Goal: Information Seeking & Learning: Learn about a topic

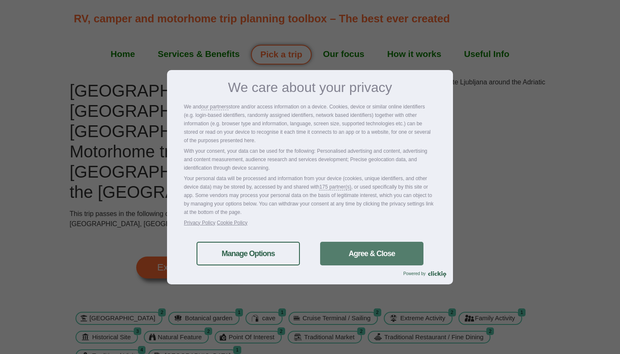
click at [331, 261] on link "Agree & Close" at bounding box center [371, 254] width 103 height 24
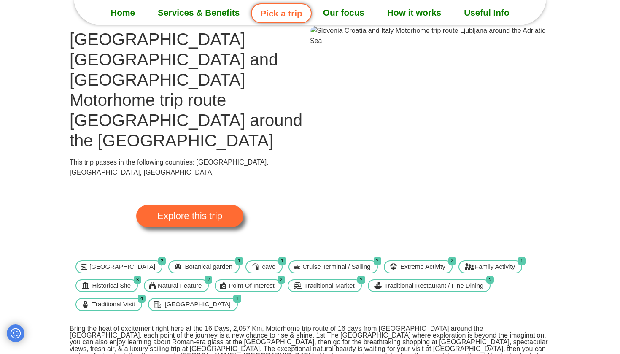
scroll to position [52, 0]
click at [229, 205] on link "Explore this trip" at bounding box center [189, 216] width 107 height 22
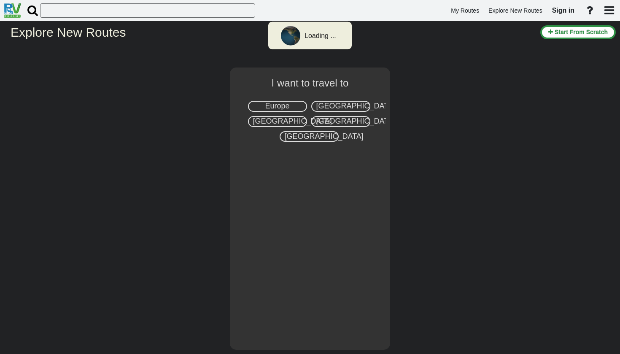
select select "number:1"
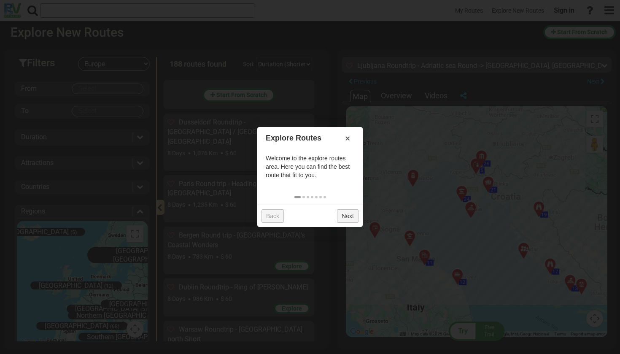
scroll to position [6871, 0]
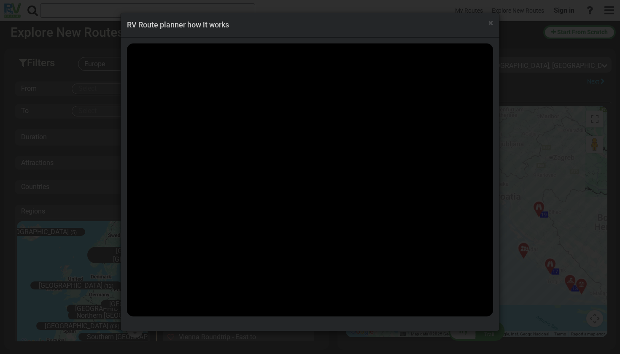
click at [91, 221] on div "× RV Route planner how it works" at bounding box center [310, 177] width 620 height 354
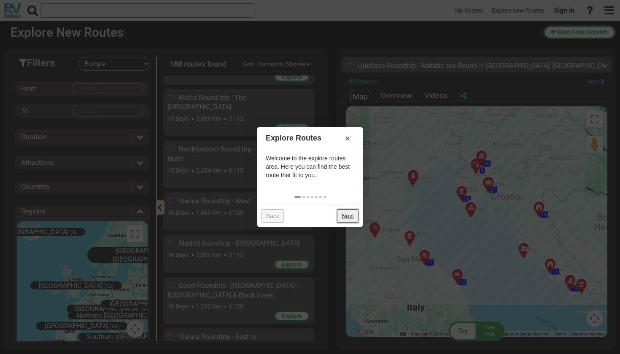
click at [346, 213] on link "Next" at bounding box center [348, 215] width 22 height 13
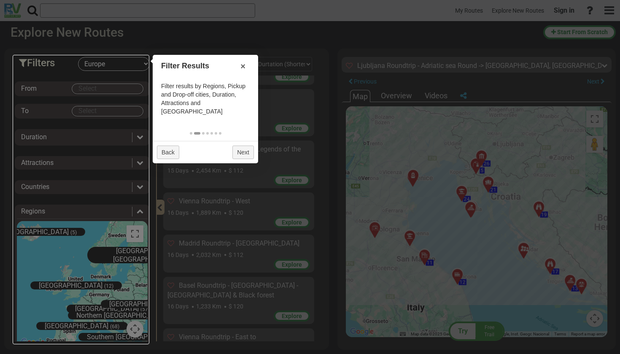
click at [103, 70] on div at bounding box center [81, 199] width 137 height 289
click at [72, 76] on div at bounding box center [81, 199] width 137 height 289
click at [247, 197] on div at bounding box center [310, 177] width 620 height 354
click at [96, 239] on div at bounding box center [81, 199] width 137 height 289
click at [121, 68] on div at bounding box center [81, 199] width 137 height 289
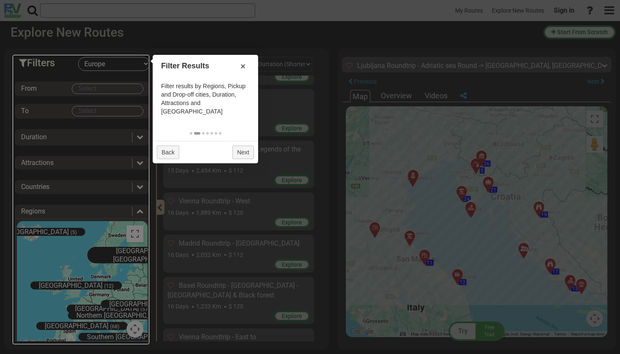
click at [217, 112] on div at bounding box center [310, 177] width 620 height 354
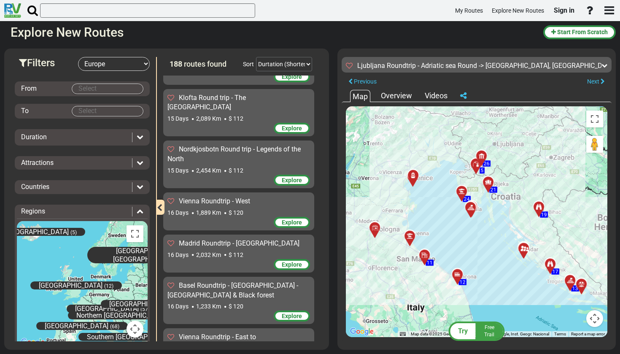
click at [90, 86] on body "My Routes Explore New Routes Sign in ×" at bounding box center [310, 177] width 620 height 354
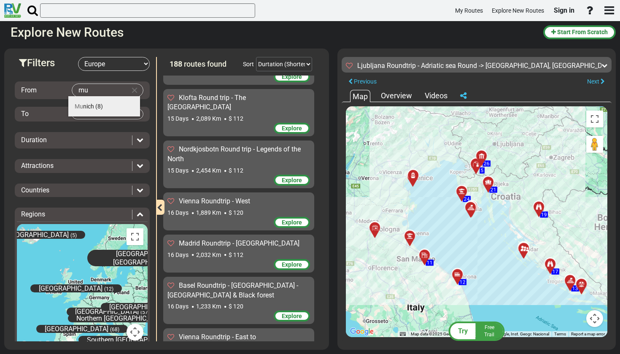
click at [89, 103] on span "Mu nich" at bounding box center [84, 106] width 19 height 7
type input "[GEOGRAPHIC_DATA]"
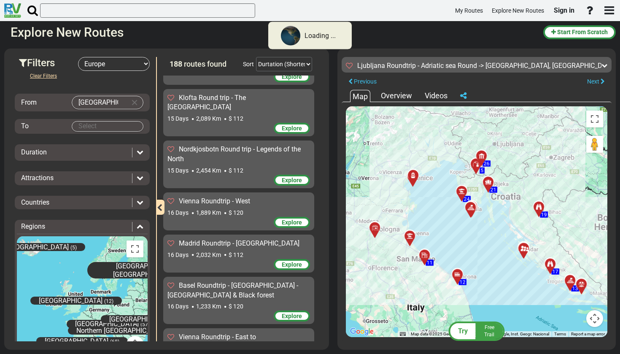
scroll to position [189, 0]
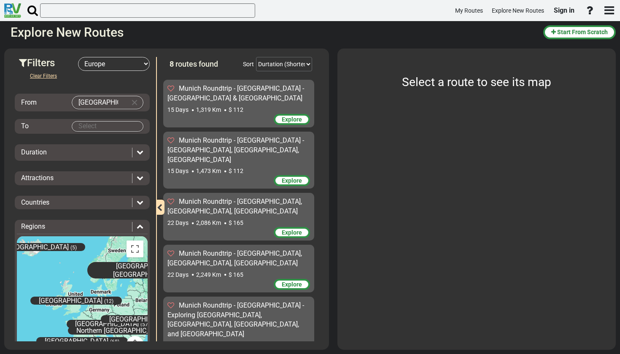
click at [89, 124] on body "My Routes Explore New Routes Sign in ×" at bounding box center [310, 177] width 620 height 354
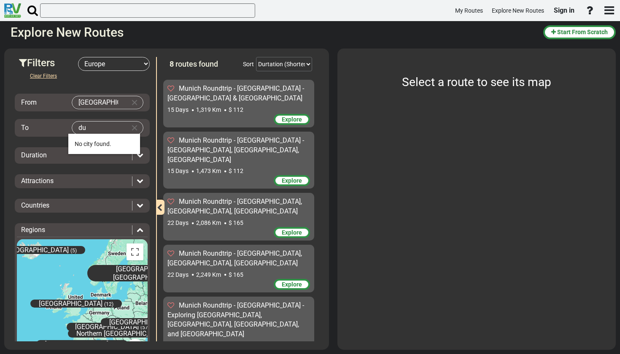
type input "d"
type input "C"
type input "z"
type input "[GEOGRAPHIC_DATA]"
click at [46, 157] on span "Duration" at bounding box center [34, 155] width 26 height 8
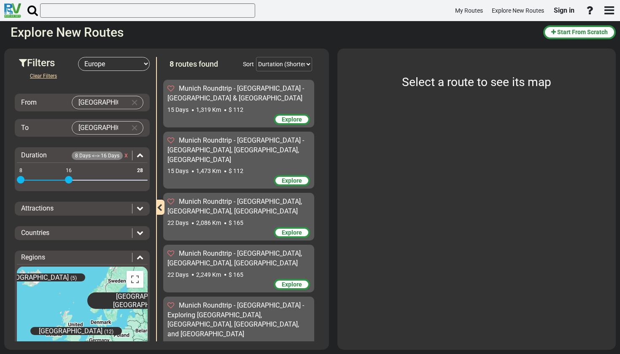
drag, startPoint x: 140, startPoint y: 178, endPoint x: 69, endPoint y: 182, distance: 71.8
click at [69, 182] on span at bounding box center [69, 180] width 8 height 8
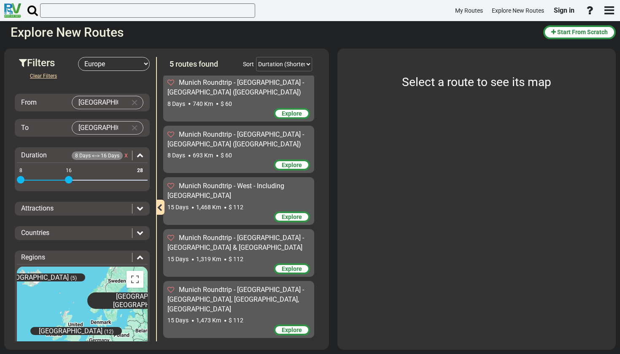
scroll to position [27, 0]
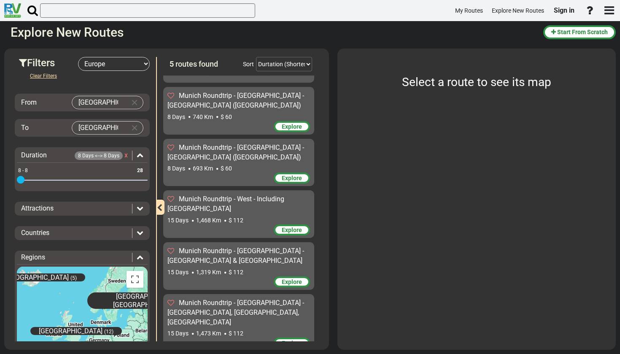
drag, startPoint x: 66, startPoint y: 182, endPoint x: 19, endPoint y: 183, distance: 46.4
click at [19, 181] on div "8 28 8 8 8 - 8" at bounding box center [82, 181] width 131 height 2
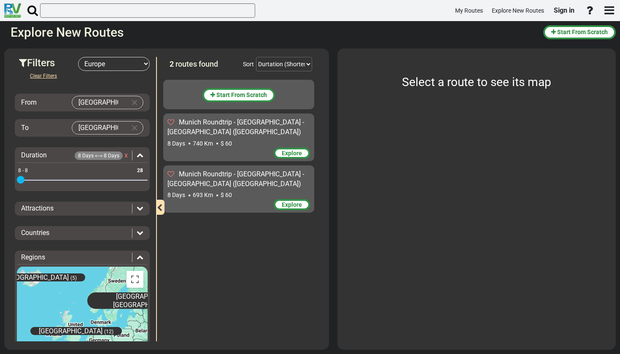
scroll to position [0, 0]
click at [43, 208] on span "Attractions" at bounding box center [37, 208] width 32 height 8
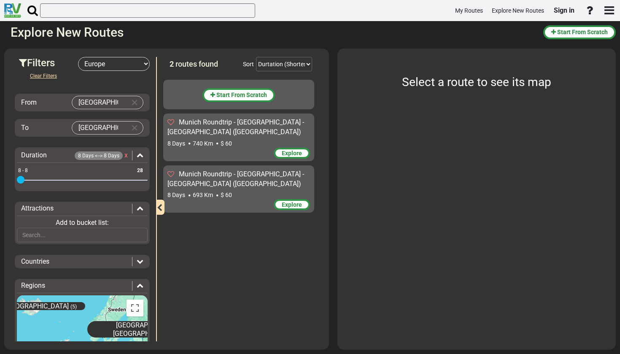
click at [45, 241] on div "Attractions Add to bucket list:" at bounding box center [82, 223] width 135 height 43
click at [48, 233] on input "text" at bounding box center [82, 235] width 131 height 14
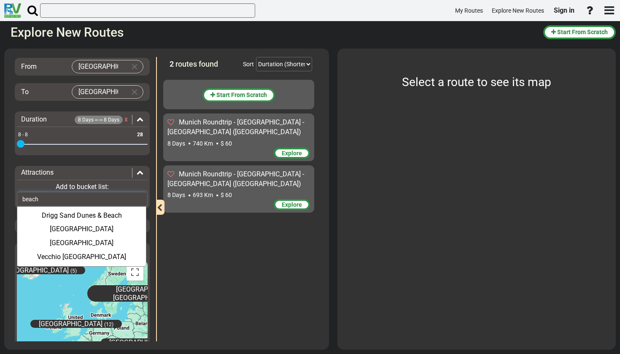
scroll to position [38, 0]
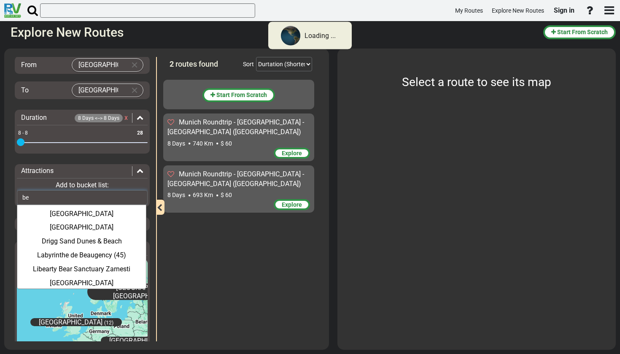
type input "b"
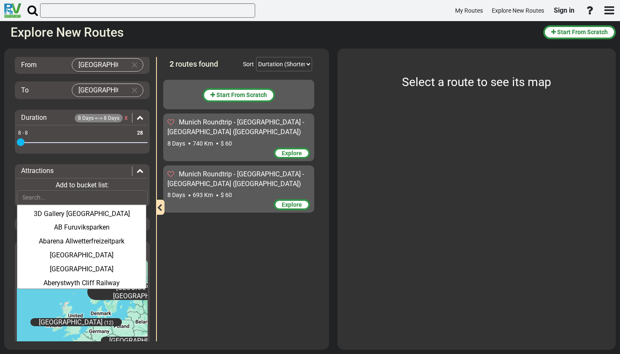
click at [199, 225] on div "Start From Scratch [GEOGRAPHIC_DATA] Roundtrip - [GEOGRAPHIC_DATA] - [GEOGRAPHI…" at bounding box center [240, 208] width 155 height 266
click at [136, 176] on div "Add to bucket list: 3D Gallery [GEOGRAPHIC_DATA] AB Furuviksparken Abarena Allw…" at bounding box center [82, 190] width 131 height 29
click at [137, 173] on div at bounding box center [137, 171] width 11 height 10
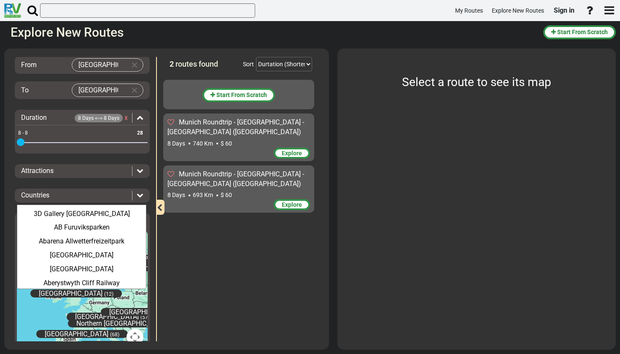
click at [88, 169] on div "Attractions" at bounding box center [76, 171] width 111 height 10
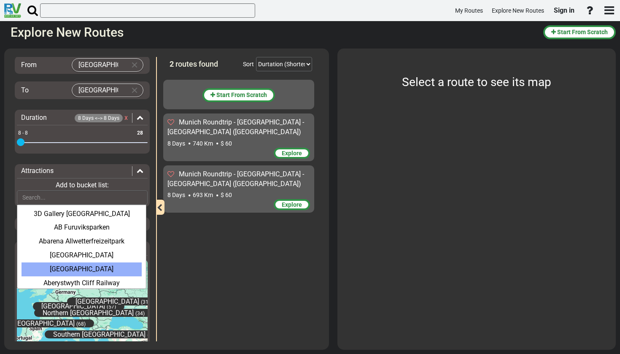
drag, startPoint x: 97, startPoint y: 301, endPoint x: 62, endPoint y: 261, distance: 52.9
click at [62, 261] on div "Clear Filters From [GEOGRAPHIC_DATA] To [GEOGRAPHIC_DATA] Duration 8 Days <--> …" at bounding box center [82, 213] width 135 height 361
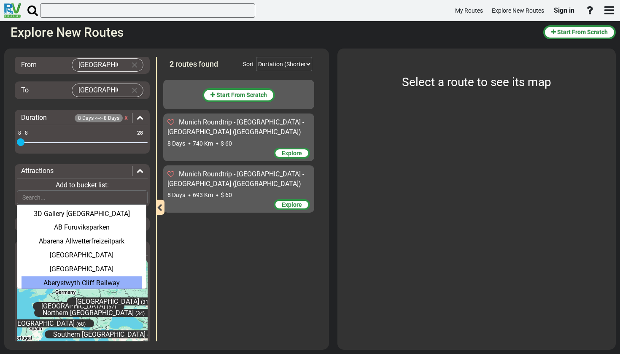
click at [97, 320] on div "[GEOGRAPHIC_DATA] (57) [GEOGRAPHIC_DATA] (31) [GEOGRAPHIC_DATA] (12) [GEOGRAPHI…" at bounding box center [82, 321] width 131 height 127
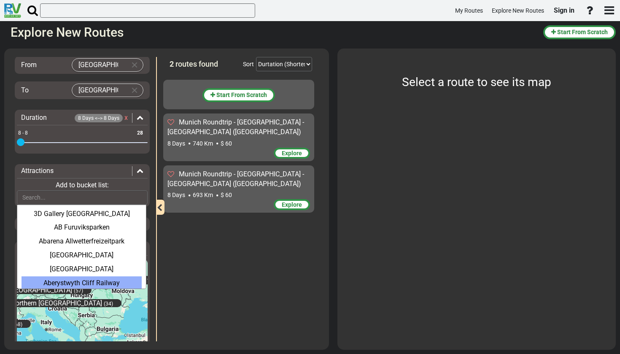
click at [75, 311] on div "[GEOGRAPHIC_DATA] (57) [GEOGRAPHIC_DATA] (31) [GEOGRAPHIC_DATA] (12) [GEOGRAPHI…" at bounding box center [82, 321] width 131 height 127
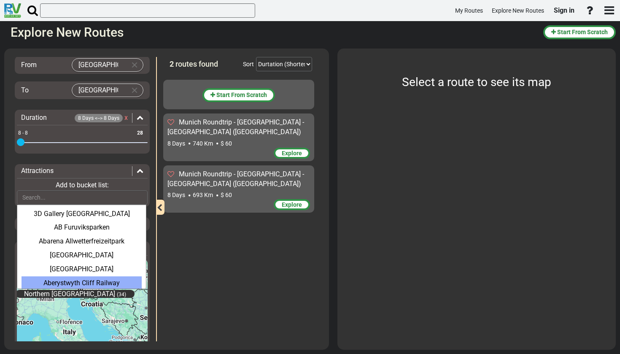
drag, startPoint x: 56, startPoint y: 307, endPoint x: 108, endPoint y: 307, distance: 51.9
click at [108, 307] on div "[GEOGRAPHIC_DATA] (57) [GEOGRAPHIC_DATA] (31) [GEOGRAPHIC_DATA] (12) [GEOGRAPHI…" at bounding box center [82, 321] width 131 height 127
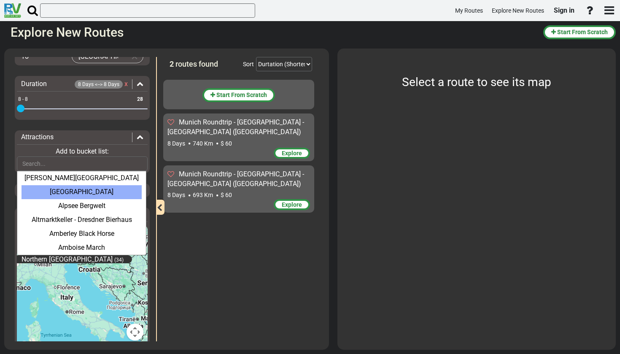
scroll to position [88, 0]
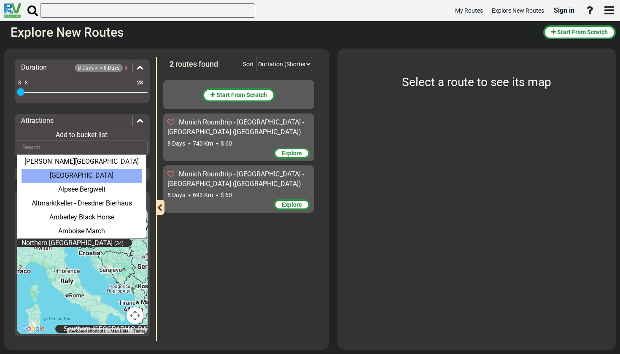
click at [130, 312] on button "Map camera controls" at bounding box center [135, 315] width 17 height 17
click at [105, 272] on button "Zoom in" at bounding box center [113, 273] width 17 height 17
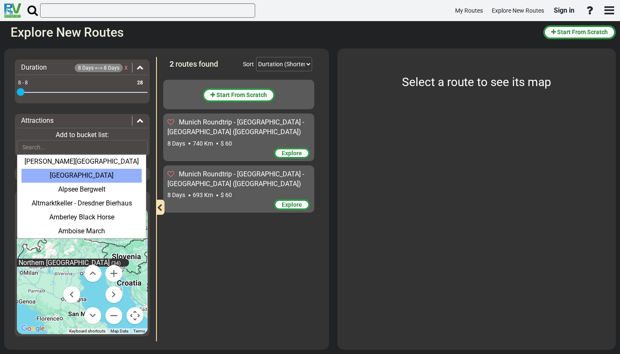
drag, startPoint x: 86, startPoint y: 240, endPoint x: 119, endPoint y: 288, distance: 58.7
click at [119, 288] on div "[GEOGRAPHIC_DATA] (57) [GEOGRAPHIC_DATA] (31) [GEOGRAPHIC_DATA] (12) [GEOGRAPHI…" at bounding box center [82, 270] width 131 height 127
click at [113, 251] on div "[GEOGRAPHIC_DATA] (57) [GEOGRAPHIC_DATA] (31) [GEOGRAPHIC_DATA] (12) [GEOGRAPHI…" at bounding box center [82, 270] width 131 height 127
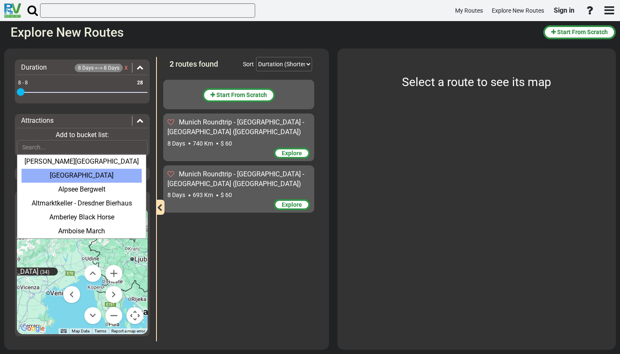
drag, startPoint x: 87, startPoint y: 293, endPoint x: 96, endPoint y: 248, distance: 45.7
click at [96, 248] on div "[GEOGRAPHIC_DATA] (57) [GEOGRAPHIC_DATA] (31) [GEOGRAPHIC_DATA] (12) [GEOGRAPHI…" at bounding box center [82, 270] width 131 height 127
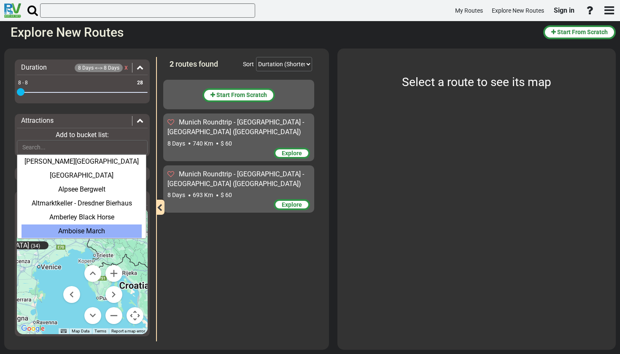
drag, startPoint x: 96, startPoint y: 248, endPoint x: 87, endPoint y: 221, distance: 28.9
click at [87, 221] on div "Clear Filters From [GEOGRAPHIC_DATA] To [GEOGRAPHIC_DATA] Duration 8 Days <--> …" at bounding box center [82, 163] width 135 height 361
click at [127, 313] on button "Map camera controls" at bounding box center [135, 315] width 17 height 17
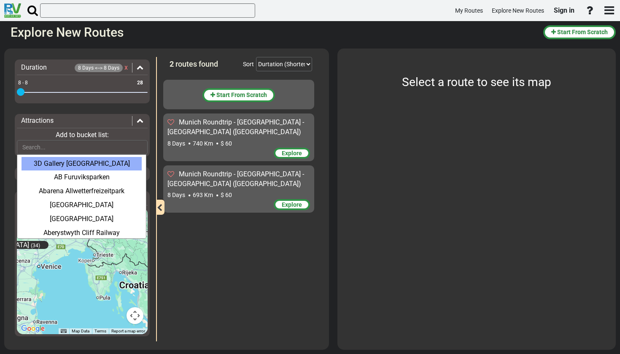
scroll to position [0, 0]
click at [141, 117] on div "Attractions" at bounding box center [82, 121] width 131 height 10
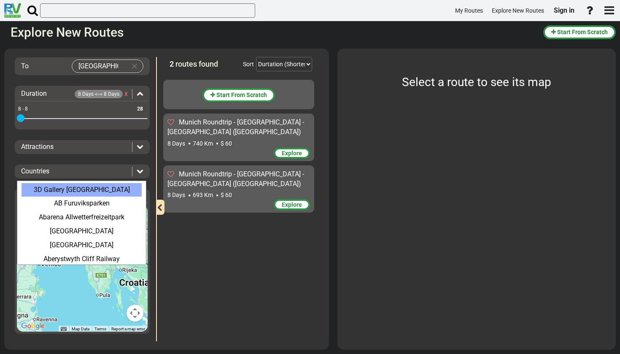
click at [138, 120] on div "Duration 8 Days <--> 8 Days x 8 28 8 8 8 - 8" at bounding box center [82, 108] width 135 height 44
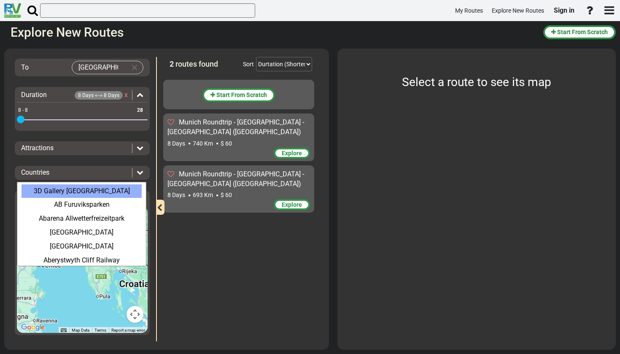
scroll to position [59, 0]
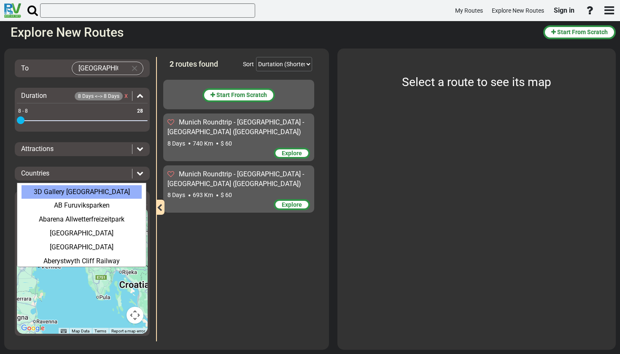
click at [102, 171] on div "Countries" at bounding box center [74, 174] width 107 height 10
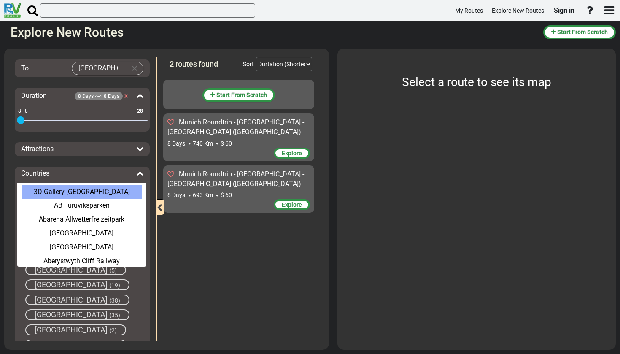
click at [137, 145] on icon at bounding box center [140, 148] width 7 height 7
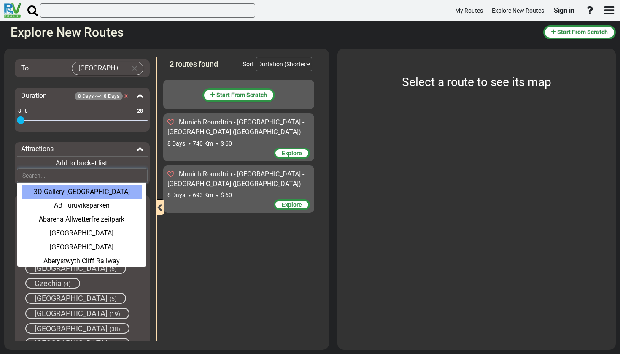
click at [133, 172] on input "text" at bounding box center [82, 175] width 131 height 14
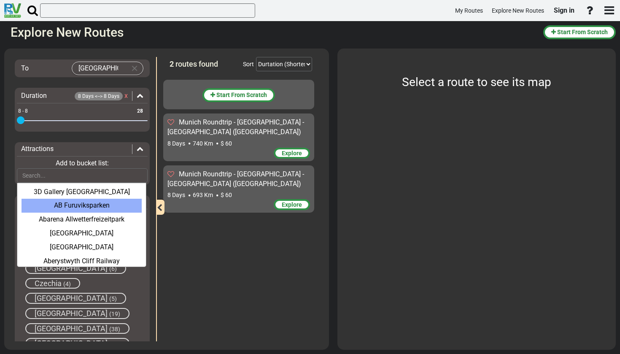
click at [147, 217] on div "Filters -- Select Destination -- [GEOGRAPHIC_DATA] [GEOGRAPHIC_DATA] [GEOGRAPHI…" at bounding box center [82, 199] width 148 height 284
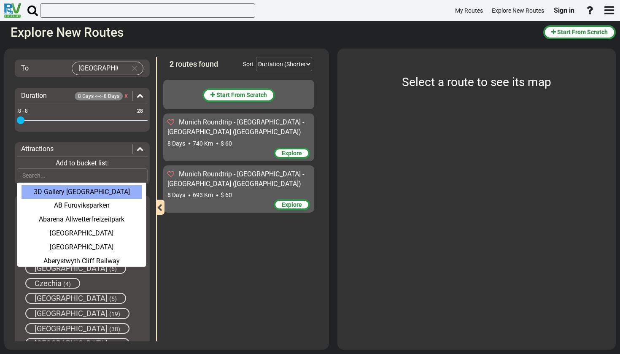
click at [78, 186] on div "3D Gallery [GEOGRAPHIC_DATA]" at bounding box center [82, 192] width 120 height 14
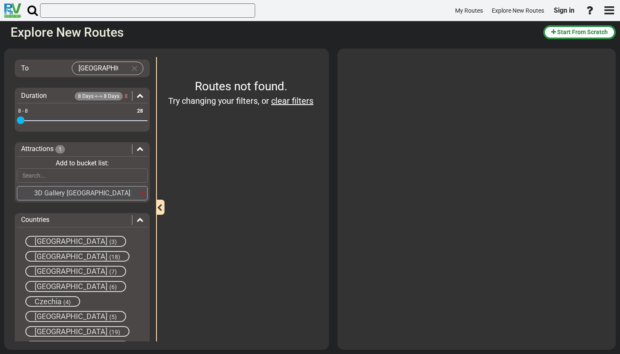
click at [141, 194] on div "x" at bounding box center [143, 192] width 4 height 11
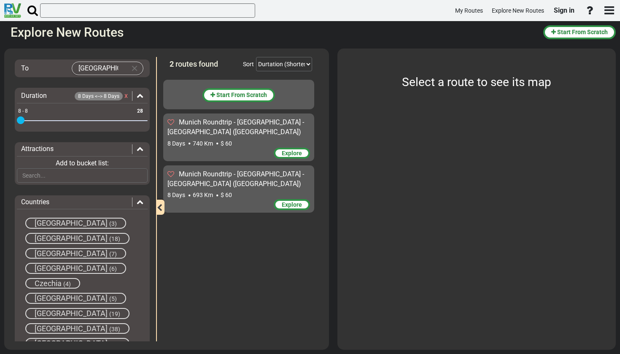
click at [51, 264] on span "[GEOGRAPHIC_DATA]" at bounding box center [71, 268] width 73 height 9
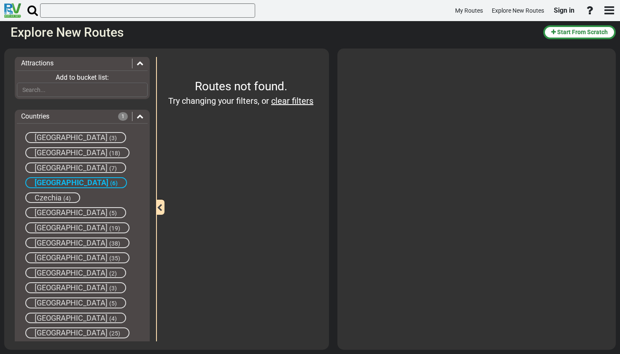
scroll to position [146, 0]
click at [47, 329] on span "[GEOGRAPHIC_DATA]" at bounding box center [71, 331] width 73 height 9
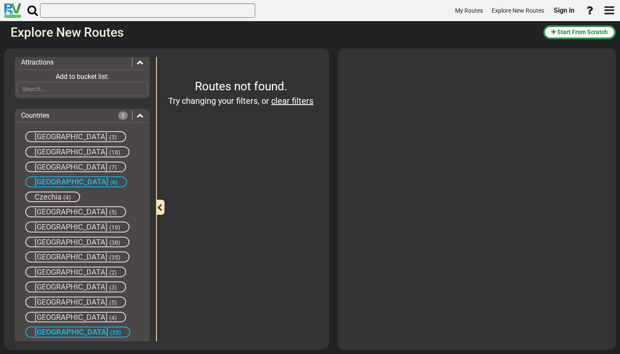
click at [133, 115] on div at bounding box center [137, 116] width 11 height 10
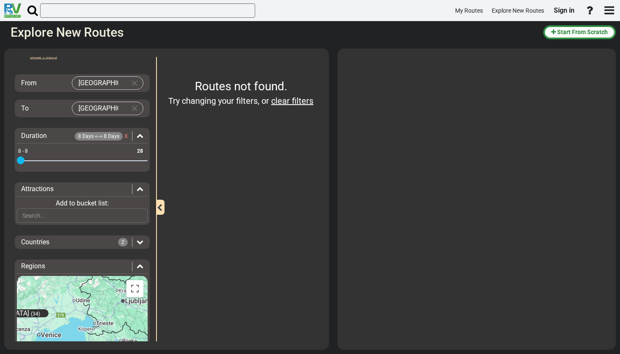
scroll to position [18, 0]
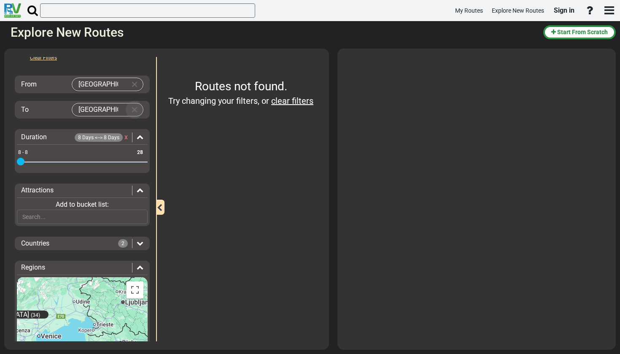
click at [132, 108] on button "Clear Input" at bounding box center [134, 109] width 13 height 13
type input "m"
type input "dub"
click at [137, 266] on icon at bounding box center [140, 267] width 7 height 7
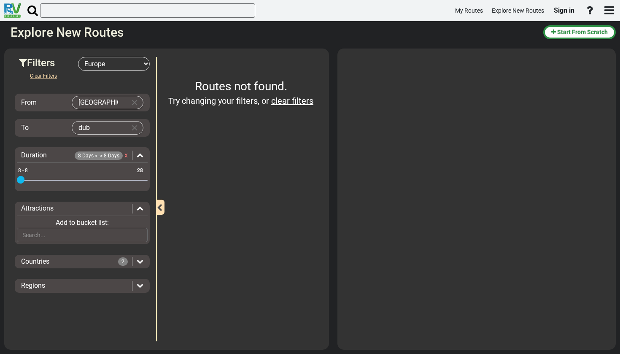
scroll to position [0, 0]
click at [143, 264] on div "Countries 2" at bounding box center [82, 262] width 131 height 10
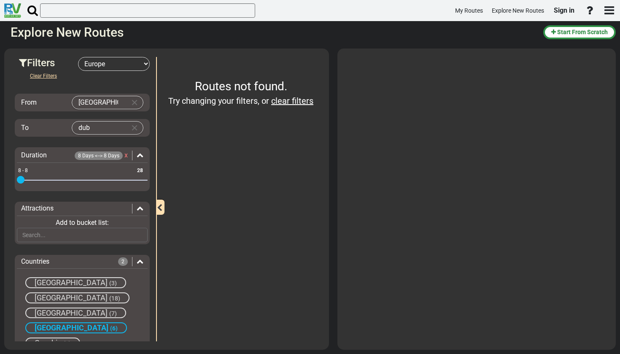
click at [138, 208] on icon at bounding box center [140, 208] width 7 height 7
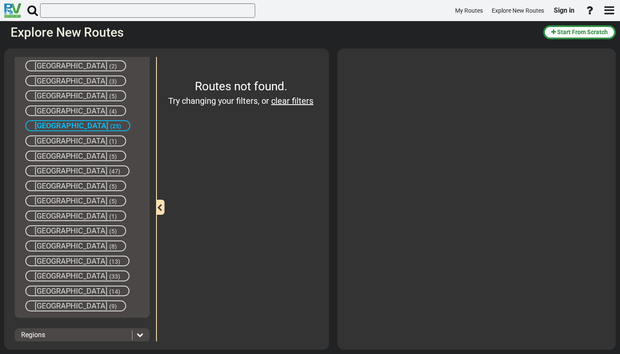
scroll to position [323, 0]
click at [86, 331] on div "Regions" at bounding box center [74, 336] width 107 height 10
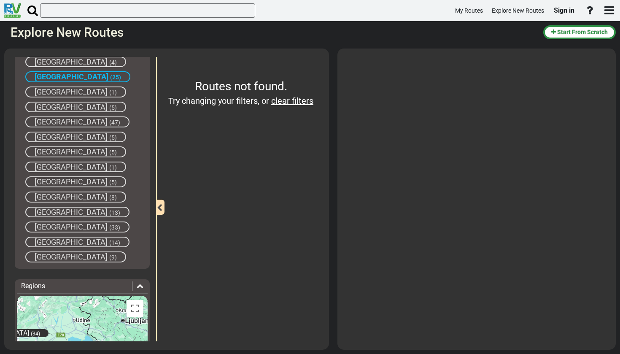
scroll to position [383, 0]
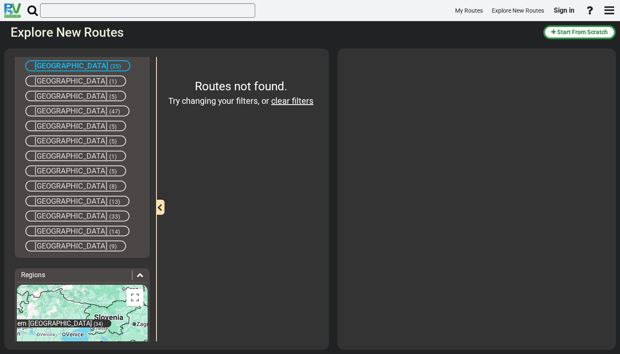
click at [108, 331] on div "[GEOGRAPHIC_DATA] (57) [GEOGRAPHIC_DATA] (31) [GEOGRAPHIC_DATA] (12) [GEOGRAPHI…" at bounding box center [82, 348] width 131 height 127
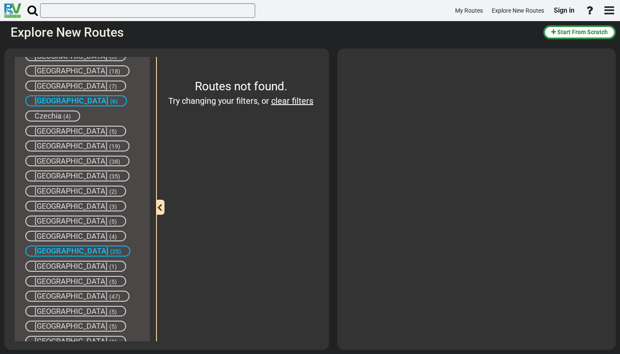
scroll to position [198, 0]
click at [51, 246] on div "[GEOGRAPHIC_DATA] (25)" at bounding box center [77, 251] width 105 height 11
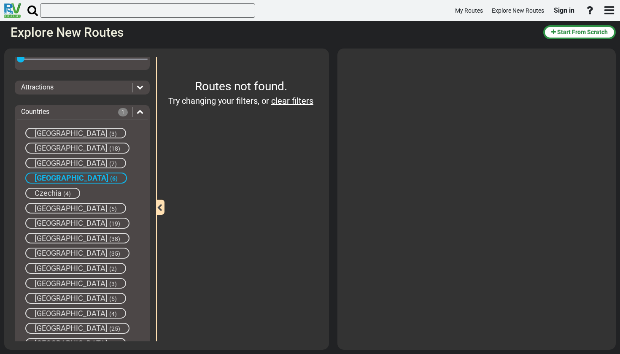
scroll to position [121, 0]
click at [62, 249] on span "[GEOGRAPHIC_DATA]" at bounding box center [71, 252] width 73 height 9
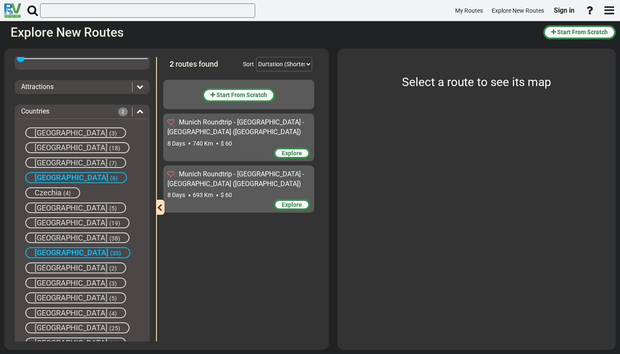
click at [222, 124] on span "Munich Roundtrip - [GEOGRAPHIC_DATA] - [GEOGRAPHIC_DATA] ([GEOGRAPHIC_DATA])" at bounding box center [235, 127] width 137 height 18
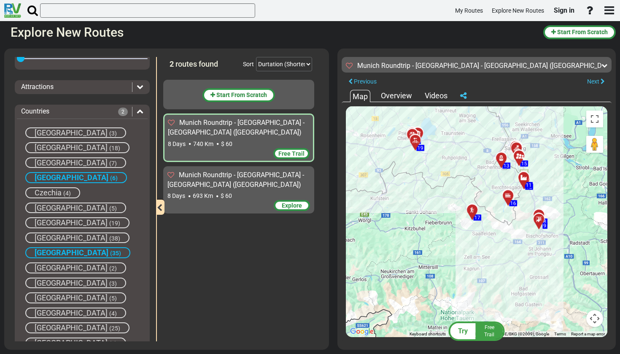
drag, startPoint x: 448, startPoint y: 172, endPoint x: 409, endPoint y: 78, distance: 101.5
click at [409, 78] on div "Munich Roundtrip - [GEOGRAPHIC_DATA] - [GEOGRAPHIC_DATA] ([GEOGRAPHIC_DATA]) 8 …" at bounding box center [477, 197] width 270 height 288
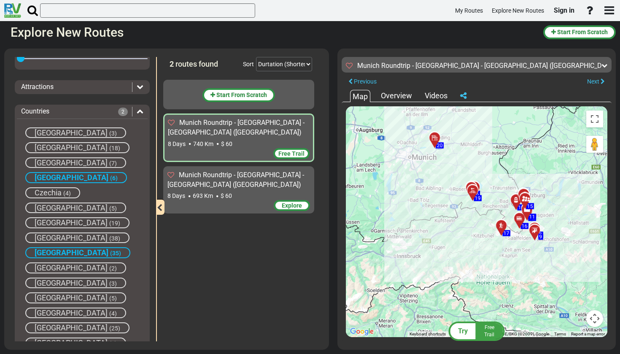
drag, startPoint x: 434, startPoint y: 250, endPoint x: 460, endPoint y: 268, distance: 32.2
click at [460, 268] on div "To activate drag with keyboard, press Alt + Enter. Once in keyboard drag state,…" at bounding box center [476, 221] width 261 height 231
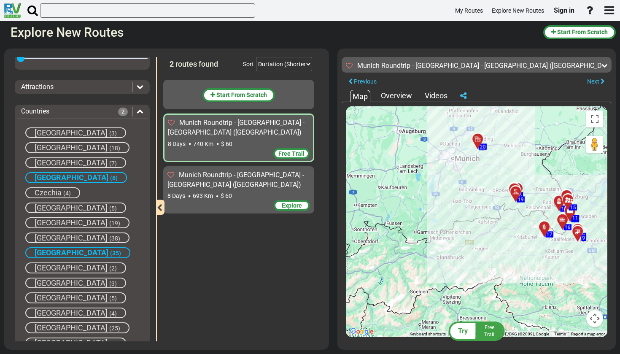
drag, startPoint x: 460, startPoint y: 268, endPoint x: 461, endPoint y: 171, distance: 96.6
click at [463, 181] on div "To activate drag with keyboard, press Alt + Enter. Once in keyboard drag state,…" at bounding box center [476, 221] width 261 height 231
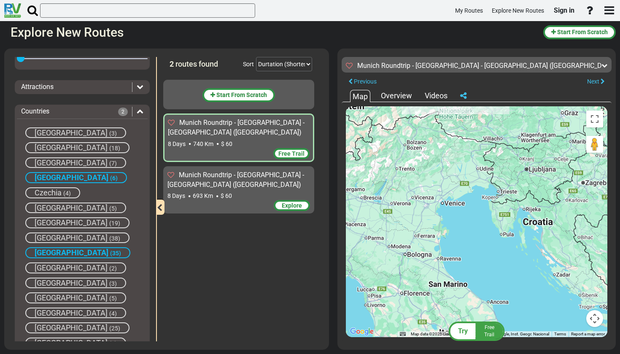
click at [461, 194] on div "To activate drag with keyboard, press Alt + Enter. Once in keyboard drag state,…" at bounding box center [476, 221] width 261 height 231
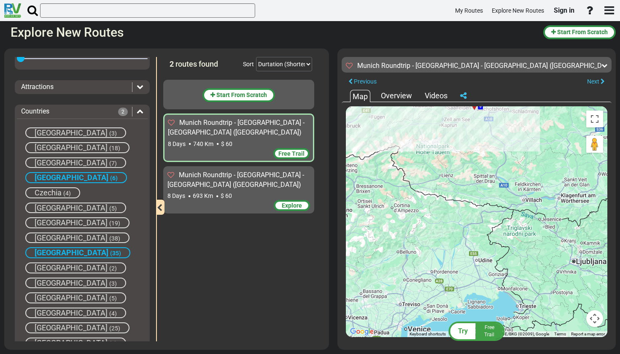
drag, startPoint x: 412, startPoint y: 145, endPoint x: 395, endPoint y: 266, distance: 121.8
click at [395, 266] on div "To activate drag with keyboard, press Alt + Enter. Once in keyboard drag state,…" at bounding box center [476, 221] width 261 height 231
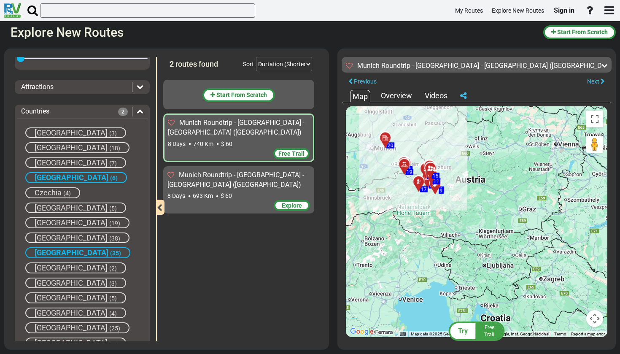
click at [418, 218] on div "To activate drag with keyboard, press Alt + Enter. Once in keyboard drag state,…" at bounding box center [476, 221] width 261 height 231
